Goal: Check status: Check status

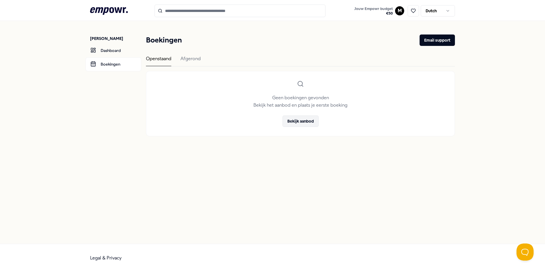
click at [299, 120] on button "Bekijk aanbod" at bounding box center [301, 121] width 36 height 11
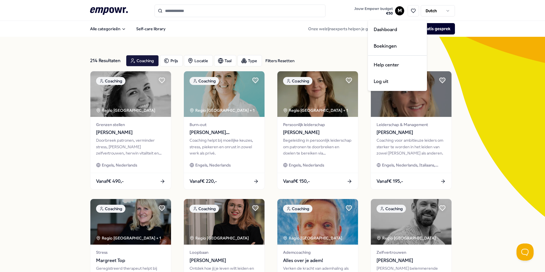
click at [396, 11] on html ".empowr-logo_svg__cls-1{fill:#03032f} Jouw Empowr budget € 50 M Dutch Alle cate…" at bounding box center [272, 136] width 545 height 272
click at [398, 46] on div "Boekingen" at bounding box center [397, 46] width 56 height 17
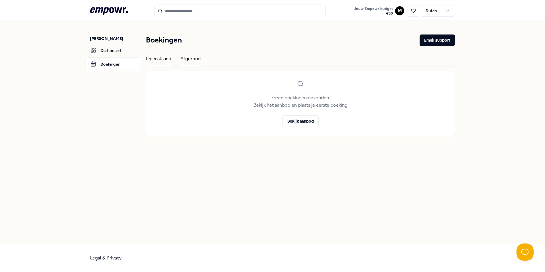
click at [195, 60] on div "Afgerond" at bounding box center [191, 60] width 20 height 11
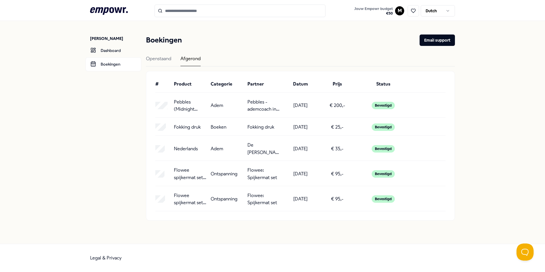
click at [382, 106] on div "Bevestigd" at bounding box center [383, 105] width 23 height 7
click at [205, 107] on p "Pebbles (Midnight Blue)" at bounding box center [190, 105] width 32 height 15
click at [219, 103] on p "Adem" at bounding box center [217, 105] width 13 height 7
click at [445, 42] on button "Email support" at bounding box center [437, 40] width 35 height 11
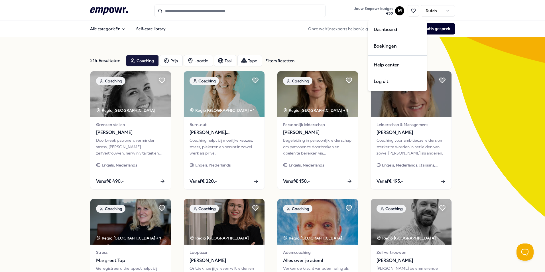
click at [394, 8] on html ".empowr-logo_svg__cls-1{fill:#03032f} Jouw Empowr budget € 50 M Dutch Alle cate…" at bounding box center [272, 136] width 545 height 272
click at [371, 8] on html ".empowr-logo_svg__cls-1{fill:#03032f} Jouw Empowr budget € 50 M Dutch Alle cate…" at bounding box center [272, 136] width 545 height 272
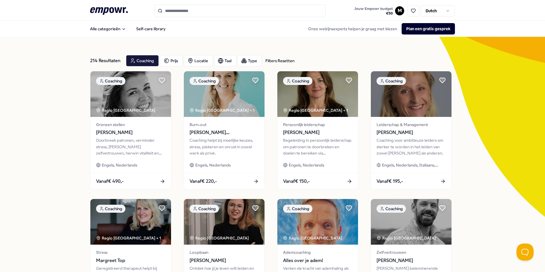
click at [360, 5] on div ".empowr-logo_svg__cls-1{fill:#03032f} Jouw Empowr budget € 50 M Dutch" at bounding box center [272, 11] width 365 height 13
click at [360, 8] on span "Jouw Empowr budget" at bounding box center [374, 9] width 39 height 5
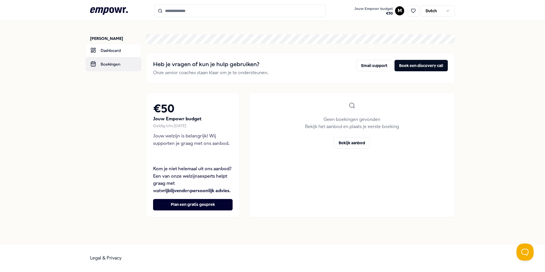
click at [112, 62] on link "Boekingen" at bounding box center [114, 64] width 56 height 14
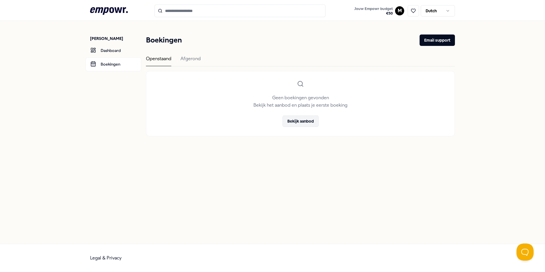
click at [301, 120] on button "Bekijk aanbod" at bounding box center [301, 121] width 36 height 11
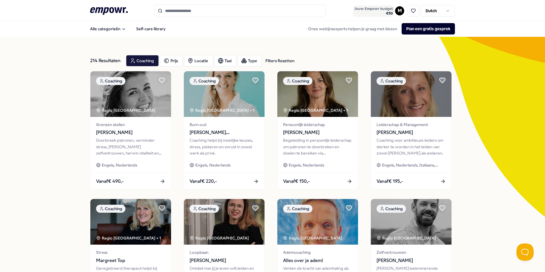
click at [371, 8] on span "Jouw Empowr budget" at bounding box center [374, 9] width 39 height 5
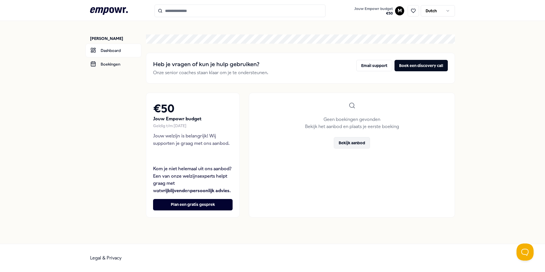
click at [352, 145] on button "Bekijk aanbod" at bounding box center [352, 142] width 36 height 11
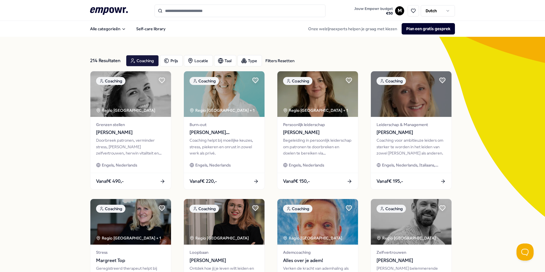
click at [374, 5] on link "Jouw Empowr budget € 50" at bounding box center [373, 11] width 43 height 12
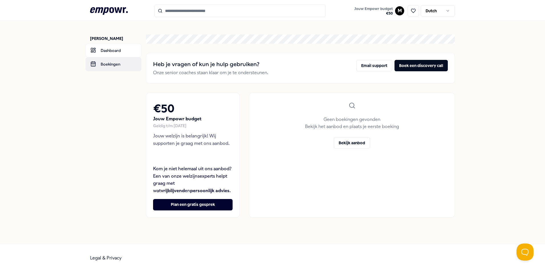
click at [111, 60] on link "Boekingen" at bounding box center [114, 64] width 56 height 14
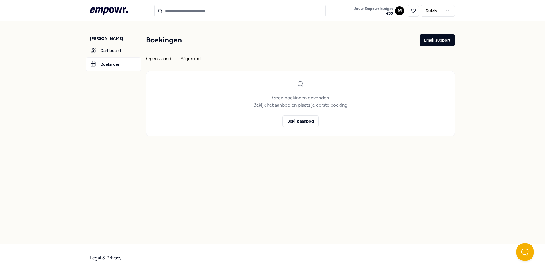
click at [201, 56] on div "Afgerond" at bounding box center [191, 60] width 20 height 11
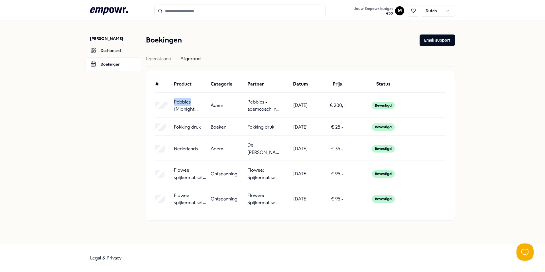
drag, startPoint x: 174, startPoint y: 100, endPoint x: 195, endPoint y: 104, distance: 21.6
click at [195, 104] on p "Pebbles (Midnight Blue)" at bounding box center [190, 105] width 32 height 15
drag, startPoint x: 195, startPoint y: 104, endPoint x: 183, endPoint y: 101, distance: 12.5
copy p "Pebbles"
click at [484, 127] on div "[PERSON_NAME] Dashboard Boekingen Boekingen Email support Openstaand Afgerond #…" at bounding box center [272, 132] width 545 height 223
